Goal: Subscribe to service/newsletter

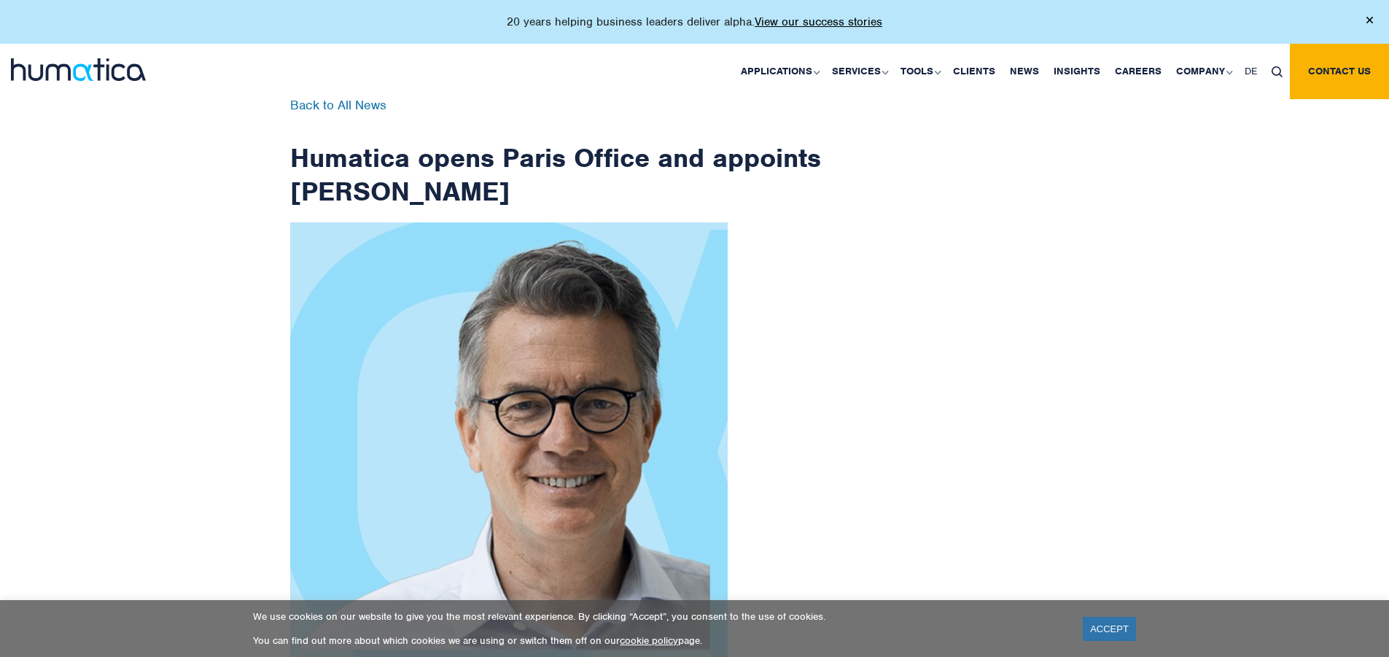
scroll to position [2325, 0]
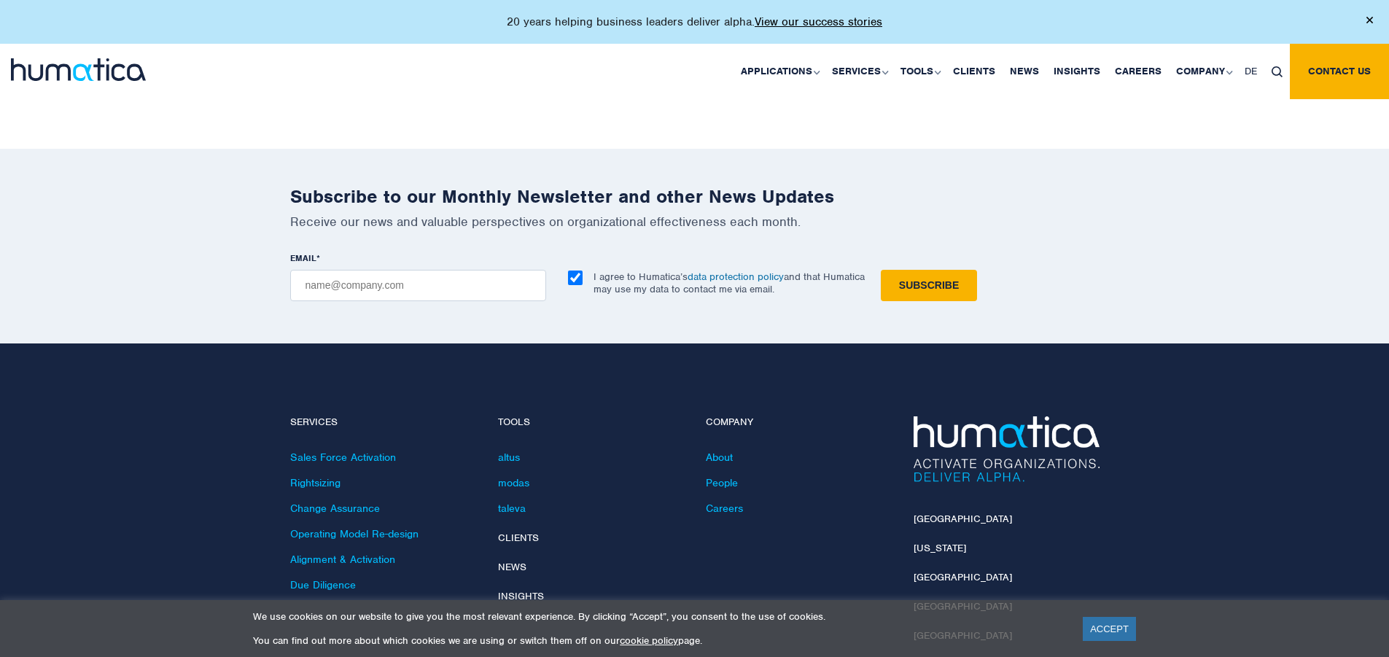
checkbox input "true"
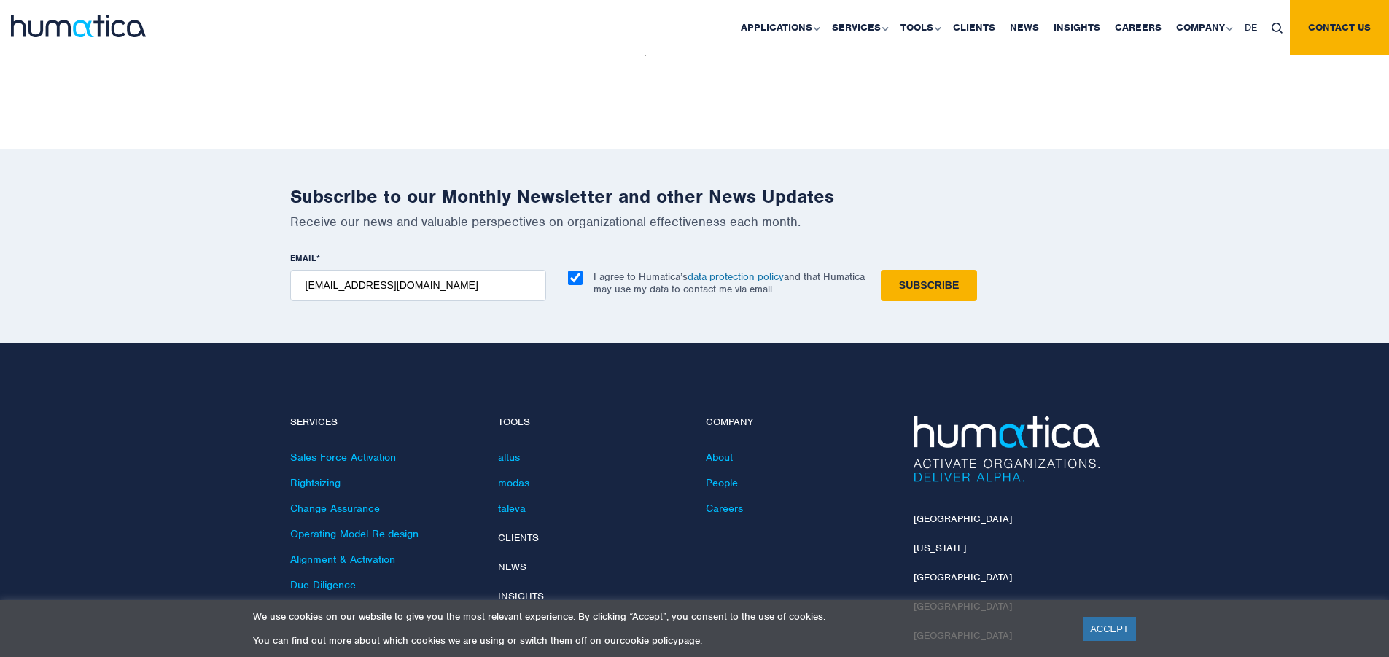
type input "[EMAIL_ADDRESS][DOMAIN_NAME]"
click at [881, 270] on input "Subscribe" at bounding box center [929, 285] width 96 height 31
